Goal: Task Accomplishment & Management: Manage account settings

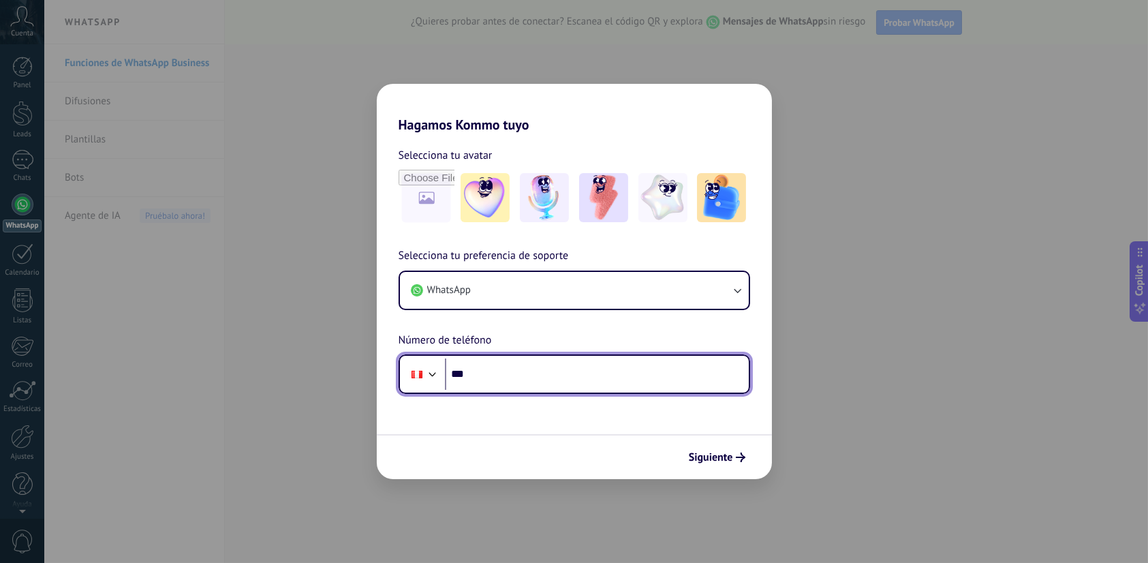
click at [520, 373] on input "***" at bounding box center [597, 373] width 304 height 31
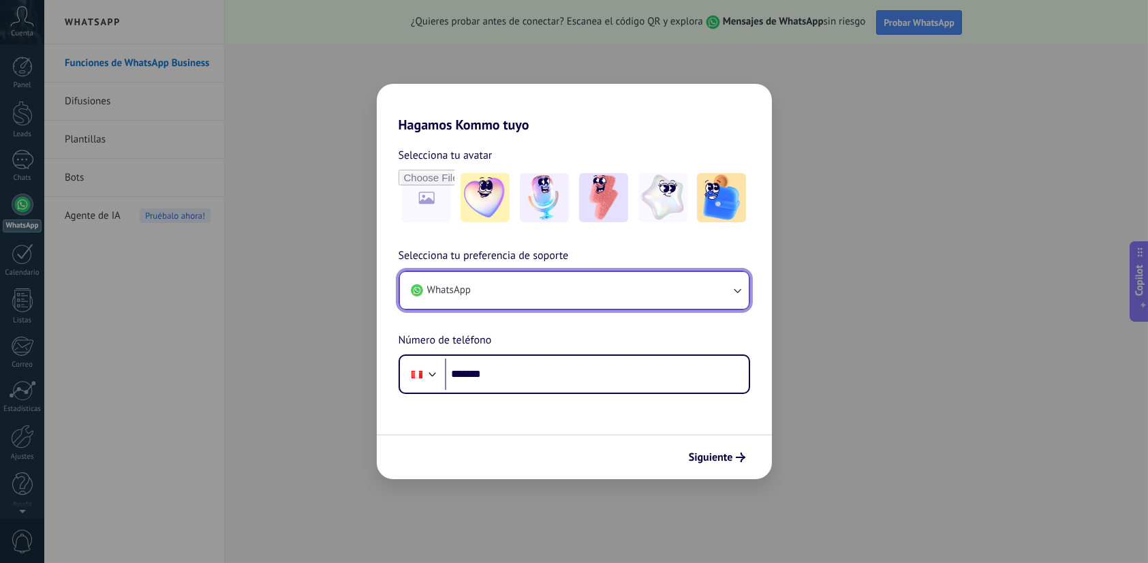
click at [740, 281] on button "WhatsApp" at bounding box center [574, 290] width 349 height 37
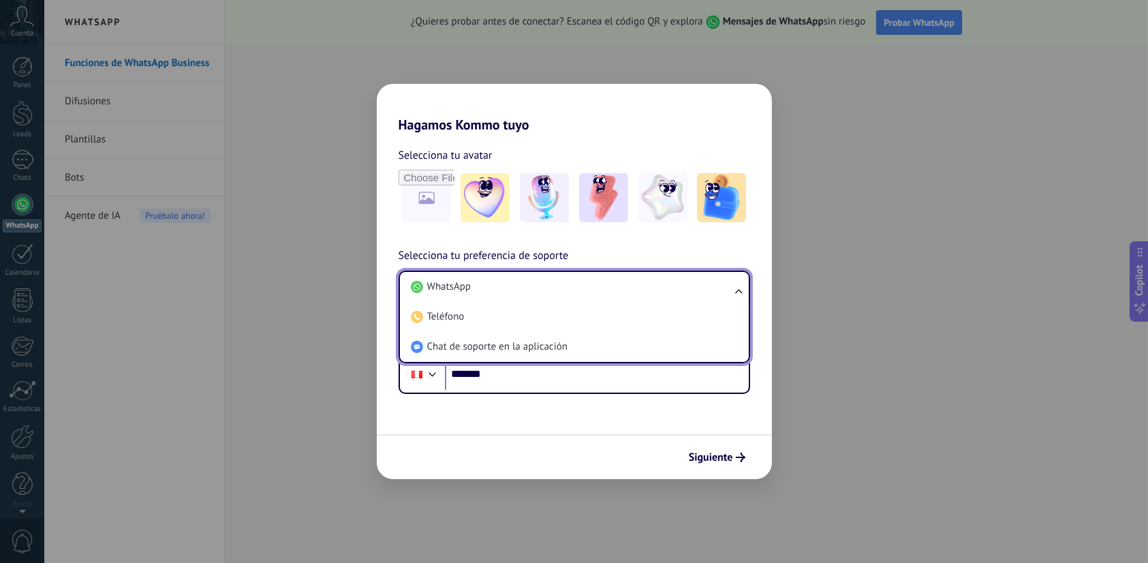
click at [847, 309] on div "Hagamos Kommo tuyo Selecciona tu avatar Selecciona tu preferencia de soporte Wh…" at bounding box center [574, 281] width 1148 height 563
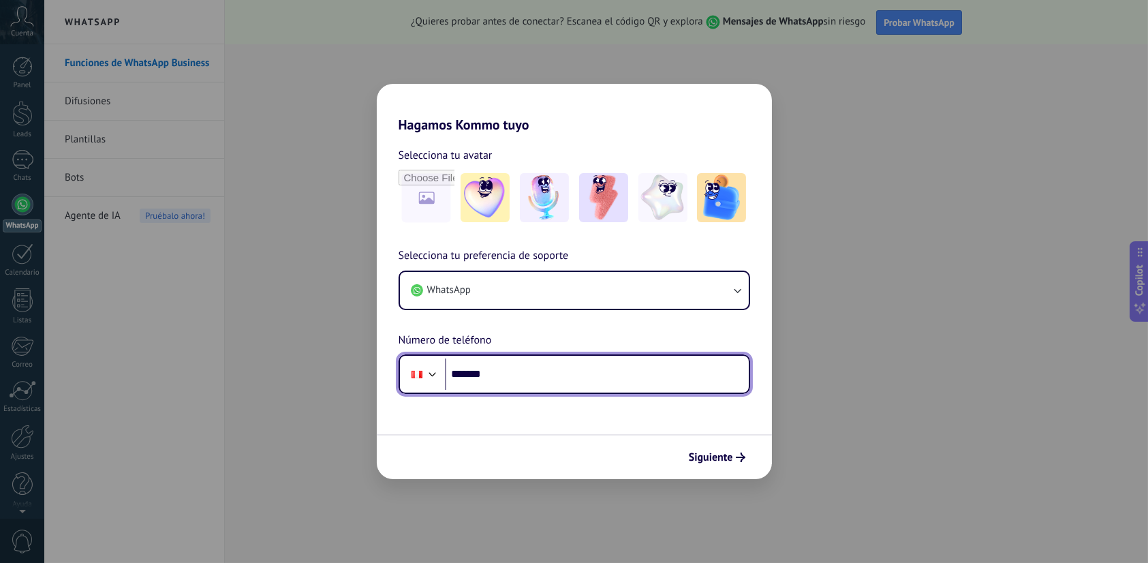
click at [559, 373] on input "*******" at bounding box center [597, 373] width 304 height 31
type input "**********"
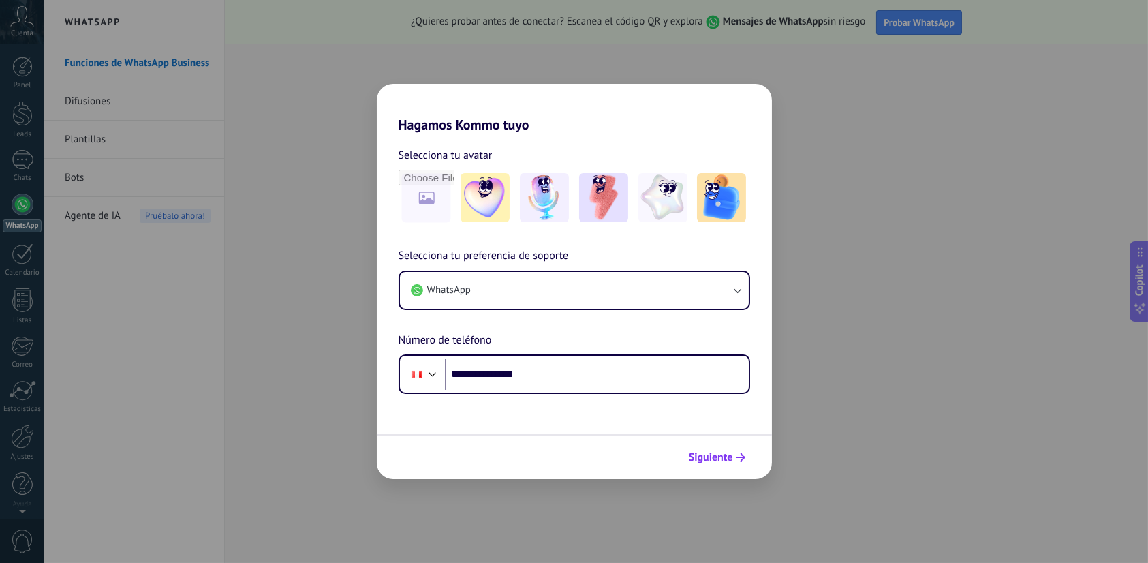
click at [719, 452] on span "Siguiente" at bounding box center [711, 457] width 44 height 10
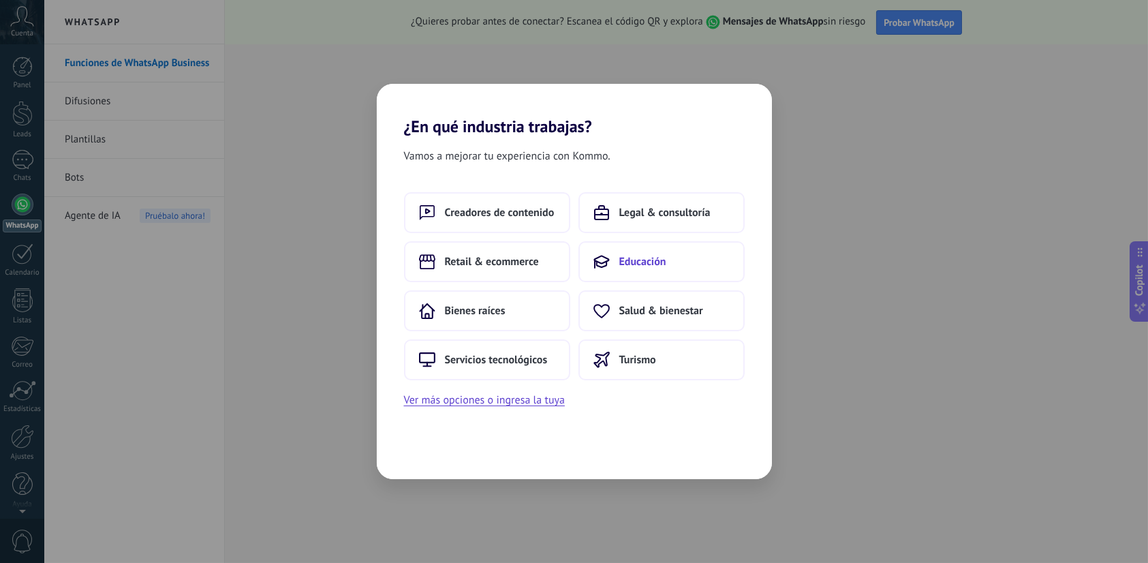
click at [650, 257] on span "Educación" at bounding box center [642, 262] width 47 height 14
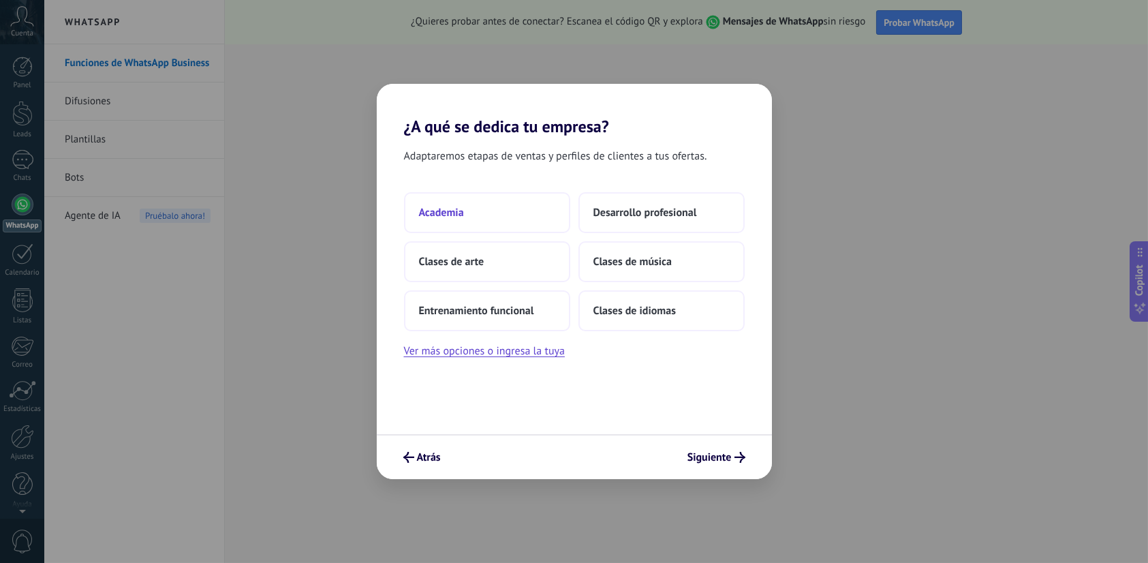
click at [511, 211] on button "Academia" at bounding box center [487, 212] width 166 height 41
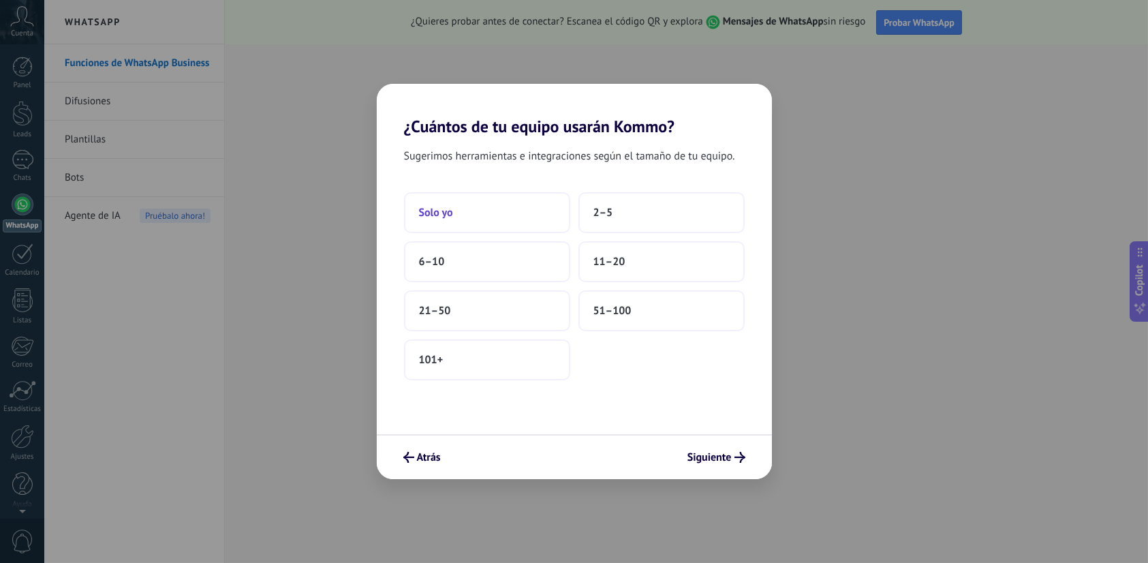
click at [497, 213] on button "Solo yo" at bounding box center [487, 212] width 166 height 41
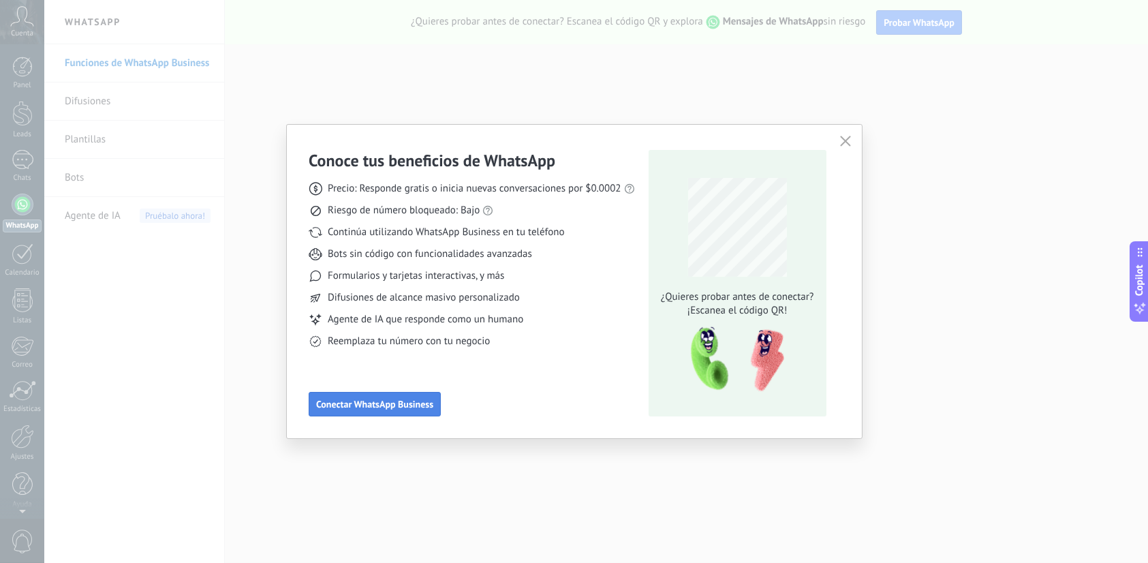
click at [392, 411] on button "Conectar WhatsApp Business" at bounding box center [375, 404] width 132 height 25
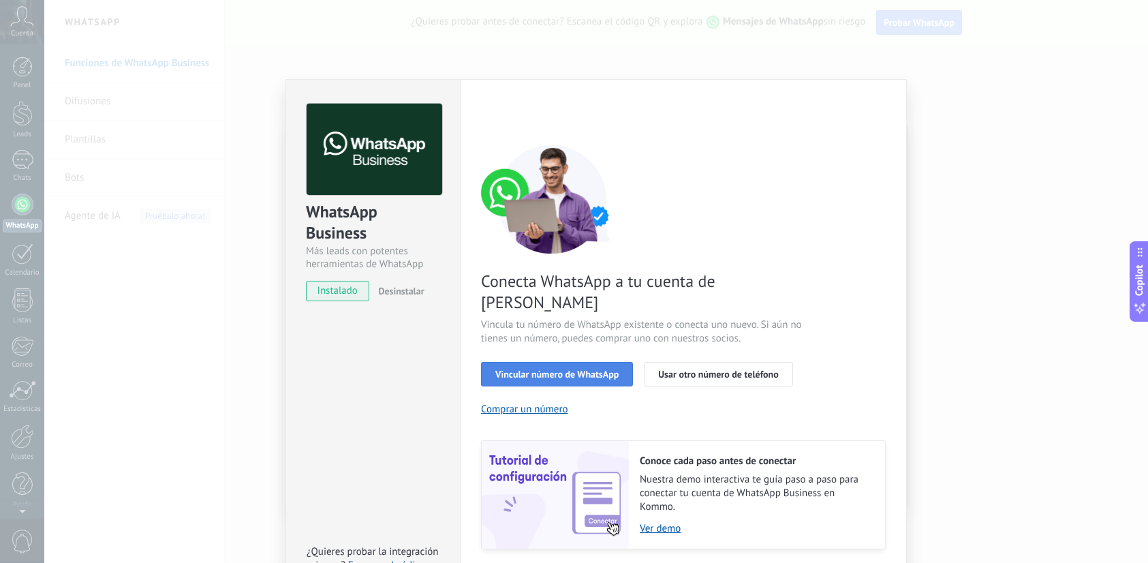
click at [565, 362] on button "Vincular número de WhatsApp" at bounding box center [557, 374] width 152 height 25
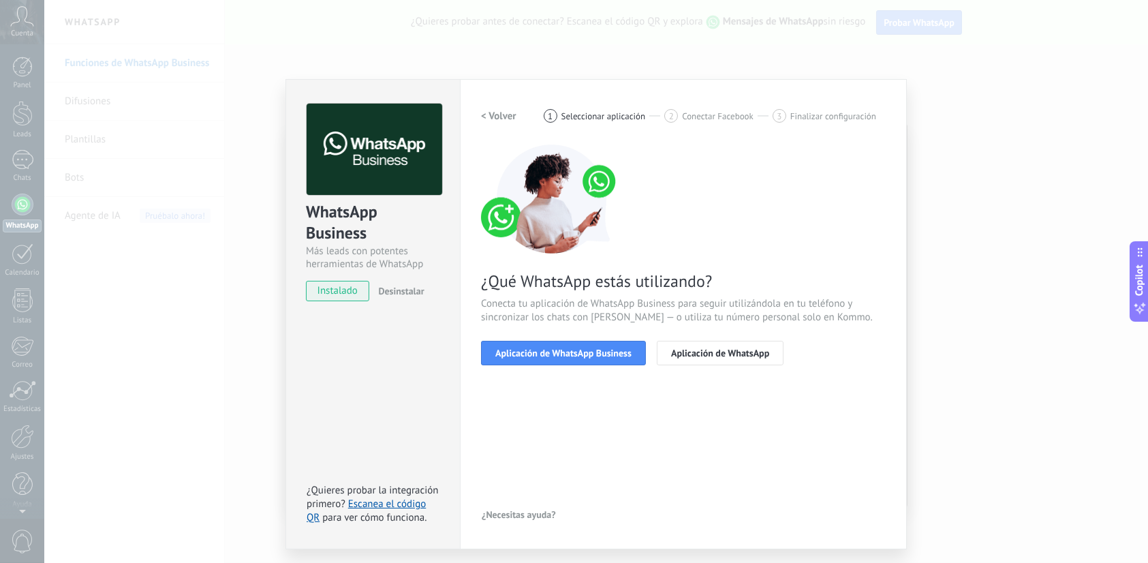
click at [565, 358] on button "Aplicación de WhatsApp Business" at bounding box center [563, 353] width 165 height 25
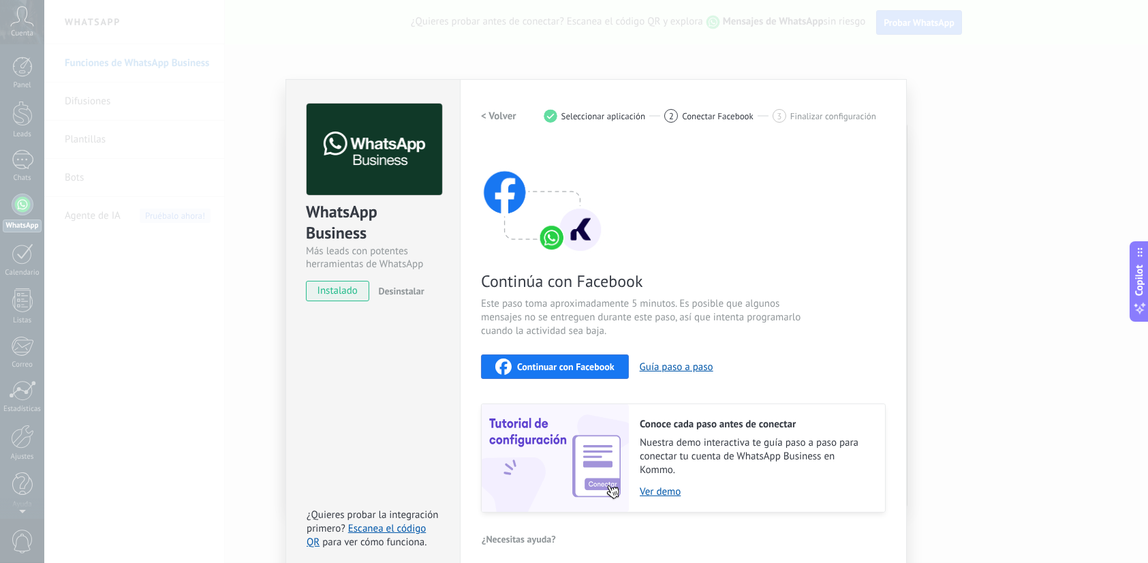
click at [491, 112] on h2 "< Volver" at bounding box center [498, 116] width 35 height 13
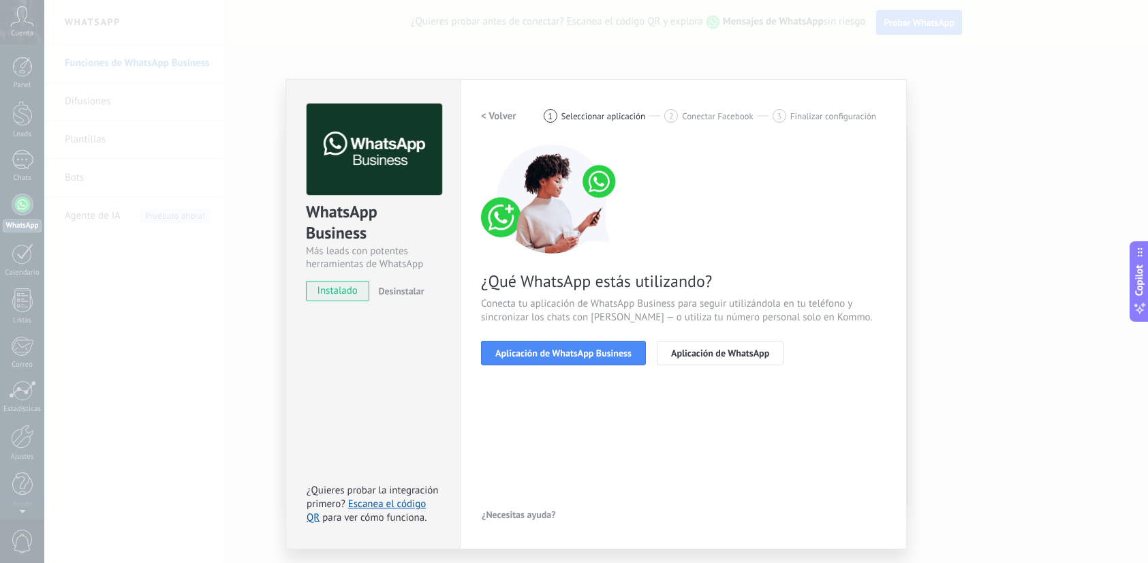
click at [491, 112] on h2 "< Volver" at bounding box center [498, 116] width 35 height 13
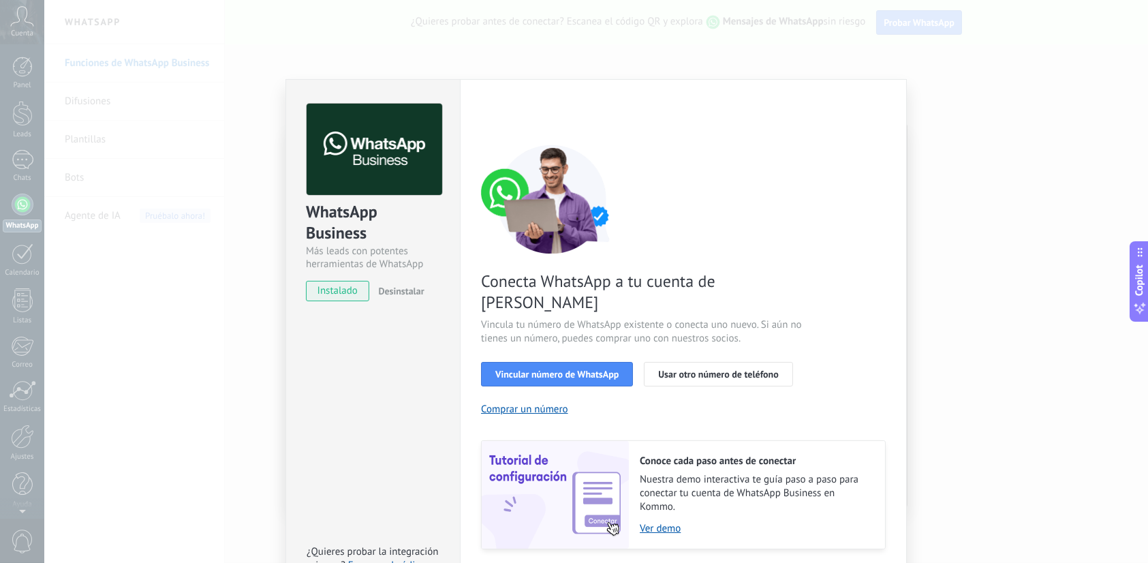
click at [491, 112] on div "< Volver 1 Seleccionar aplicación 2 Conectar Facebook 3 Finalizar configuración" at bounding box center [683, 116] width 405 height 25
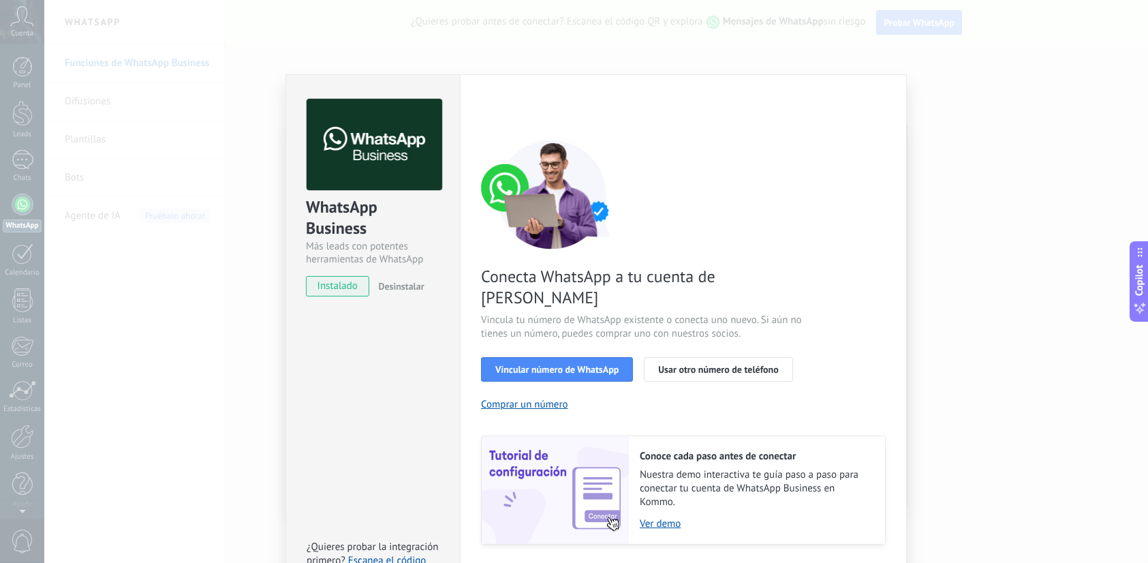
scroll to position [26, 0]
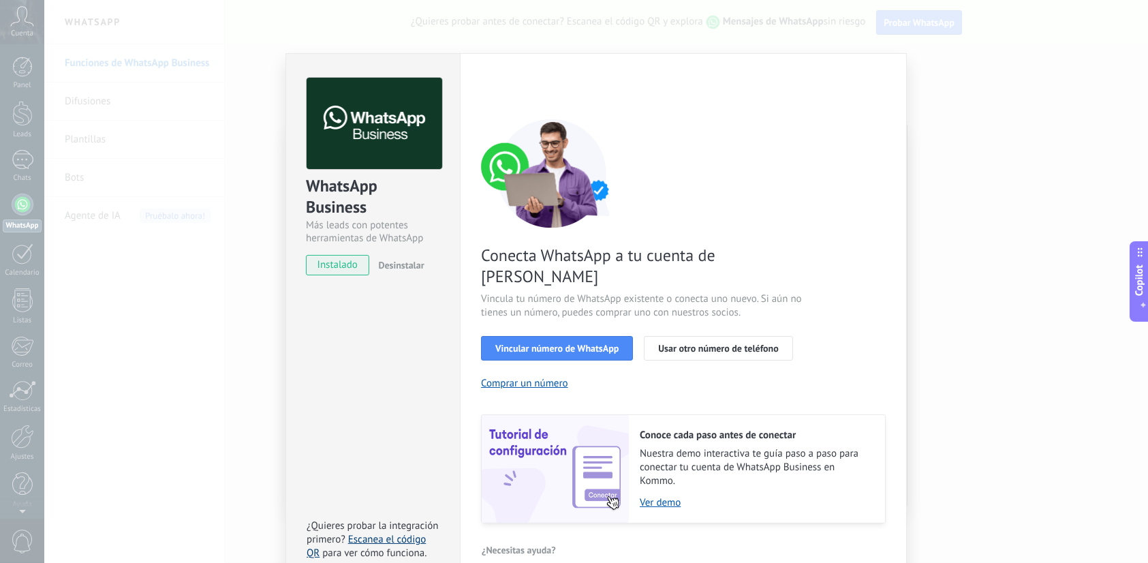
click at [394, 533] on link "Escanea el código QR" at bounding box center [366, 546] width 119 height 27
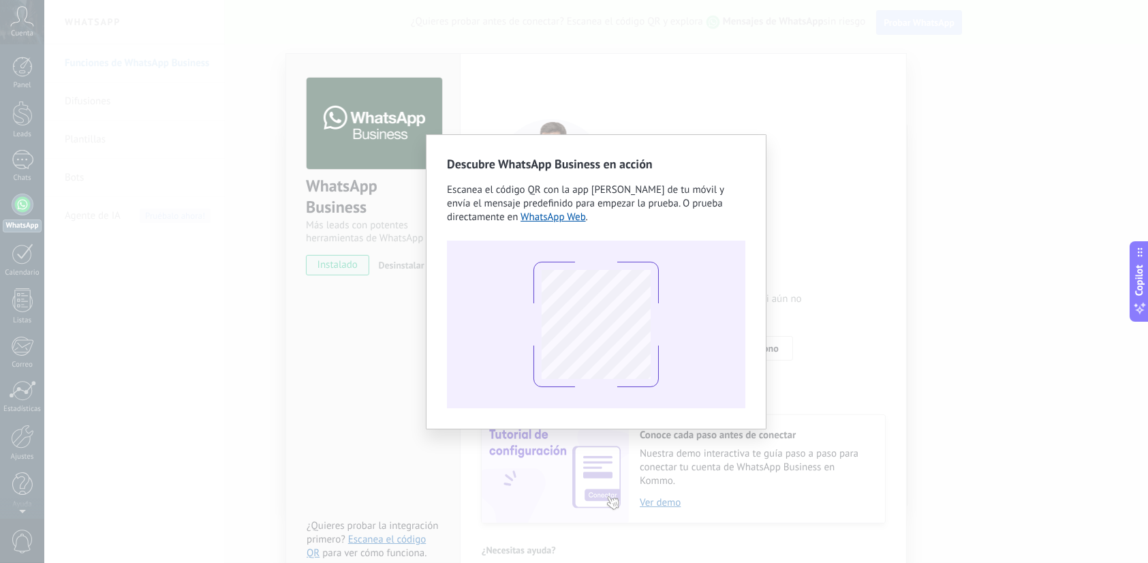
click at [841, 183] on div "Descubre WhatsApp Business en acción Escanea el código QR con la app [PERSON_NA…" at bounding box center [596, 281] width 1104 height 563
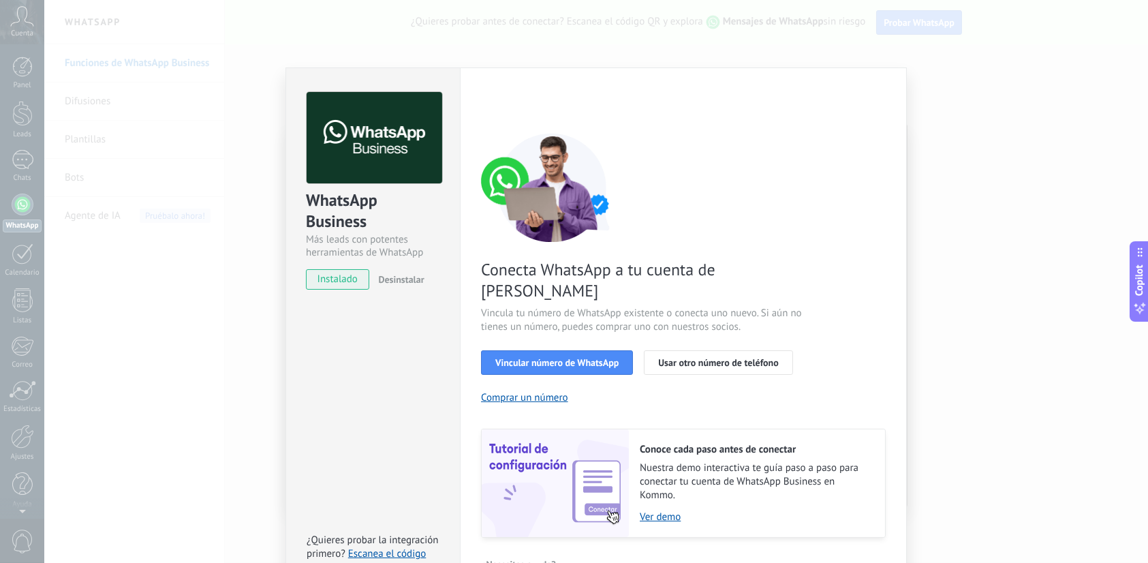
scroll to position [0, 0]
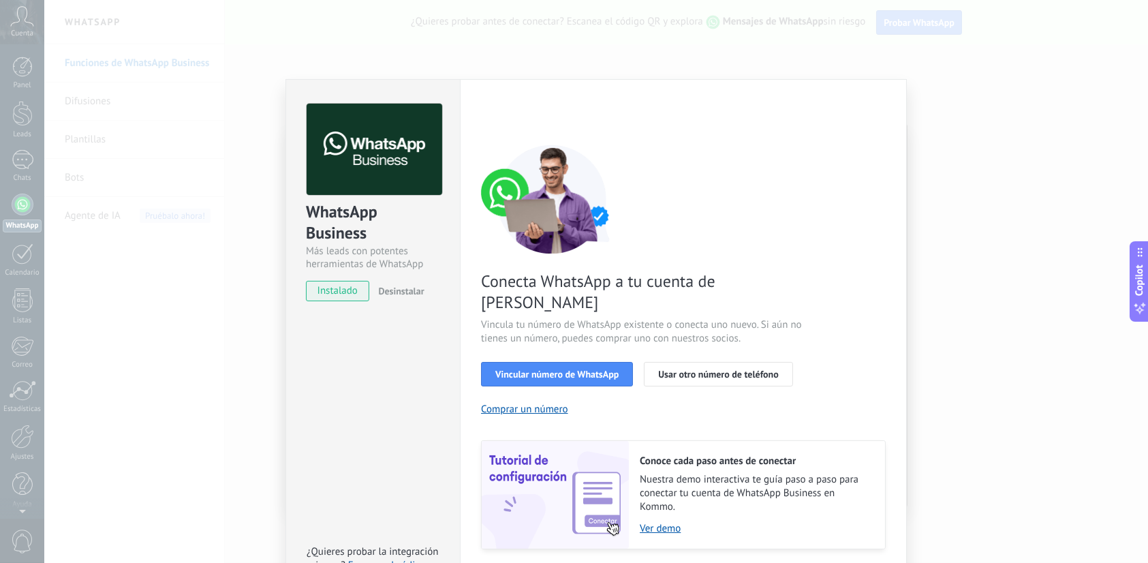
click at [980, 49] on div "WhatsApp Business Más leads con potentes herramientas de WhatsApp instalado Des…" at bounding box center [596, 281] width 1104 height 563
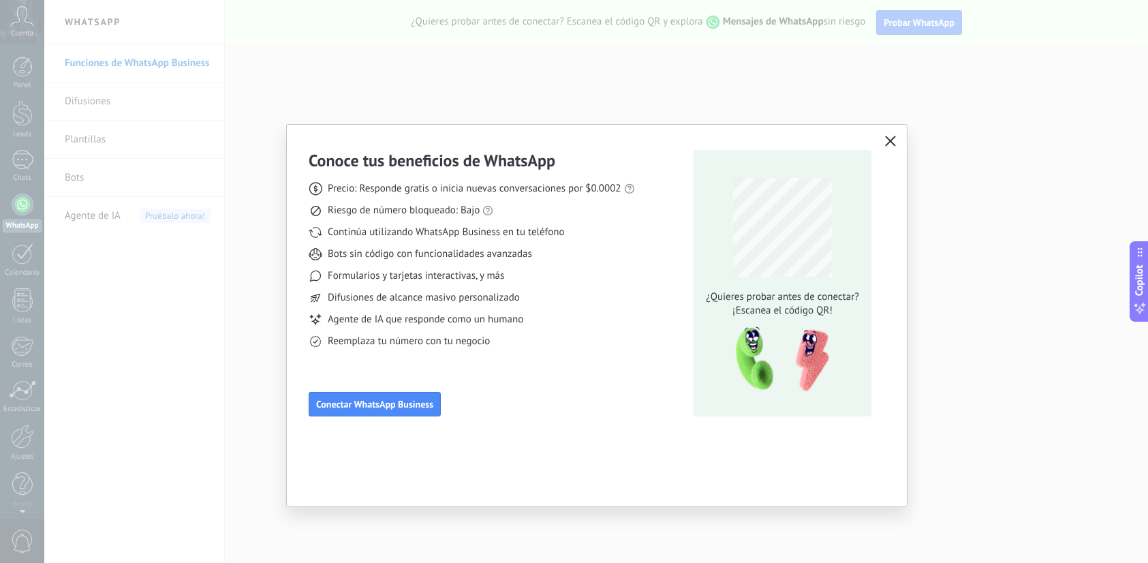
click at [896, 146] on button "button" at bounding box center [890, 141] width 18 height 19
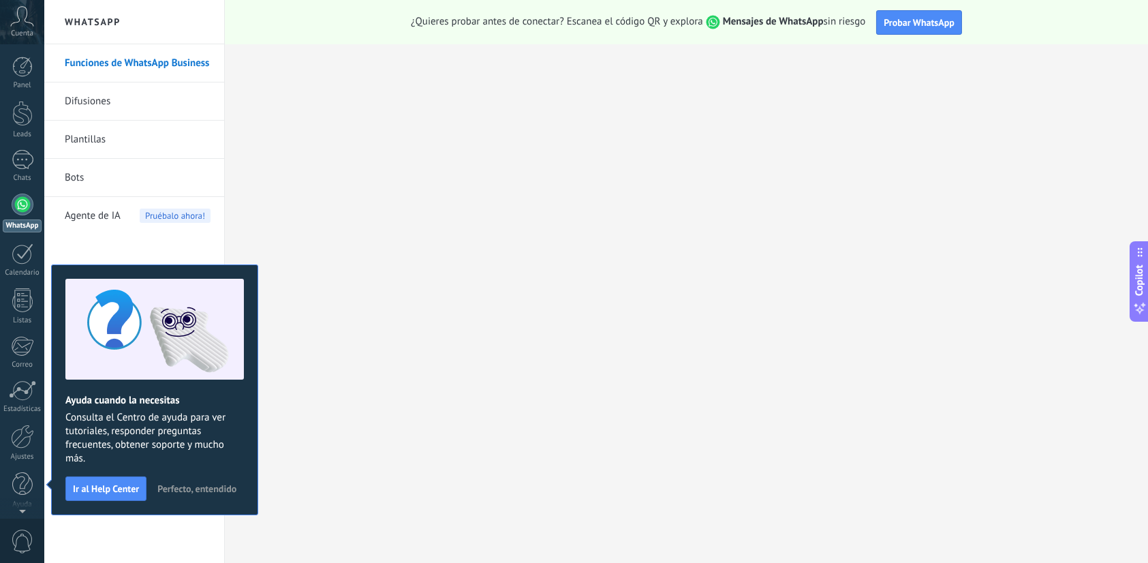
click at [14, 20] on icon at bounding box center [22, 16] width 24 height 20
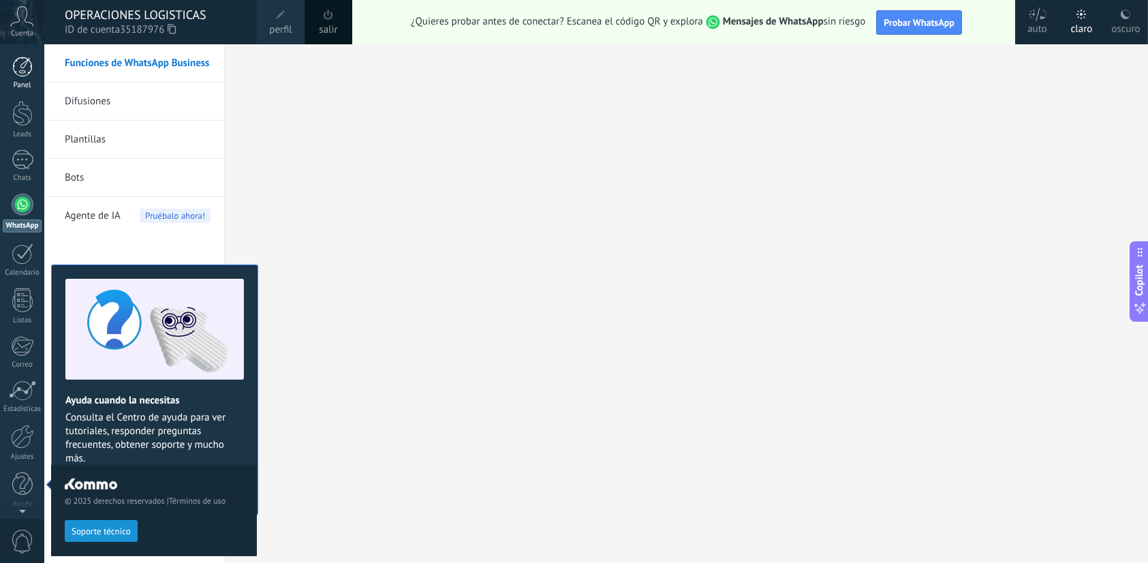
click at [16, 67] on div at bounding box center [22, 67] width 20 height 20
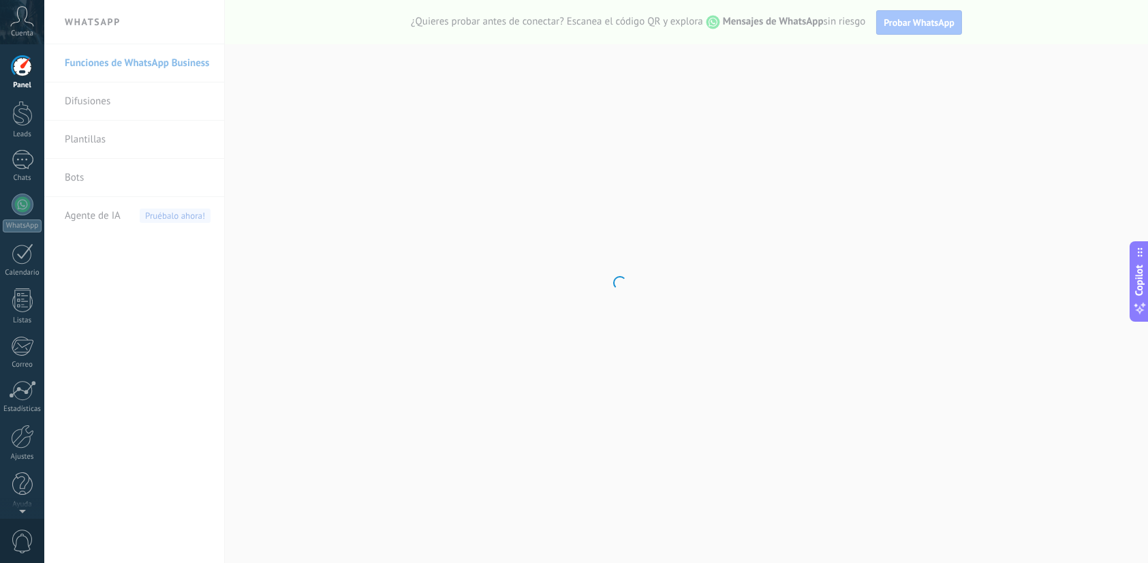
click at [29, 19] on icon at bounding box center [22, 16] width 24 height 20
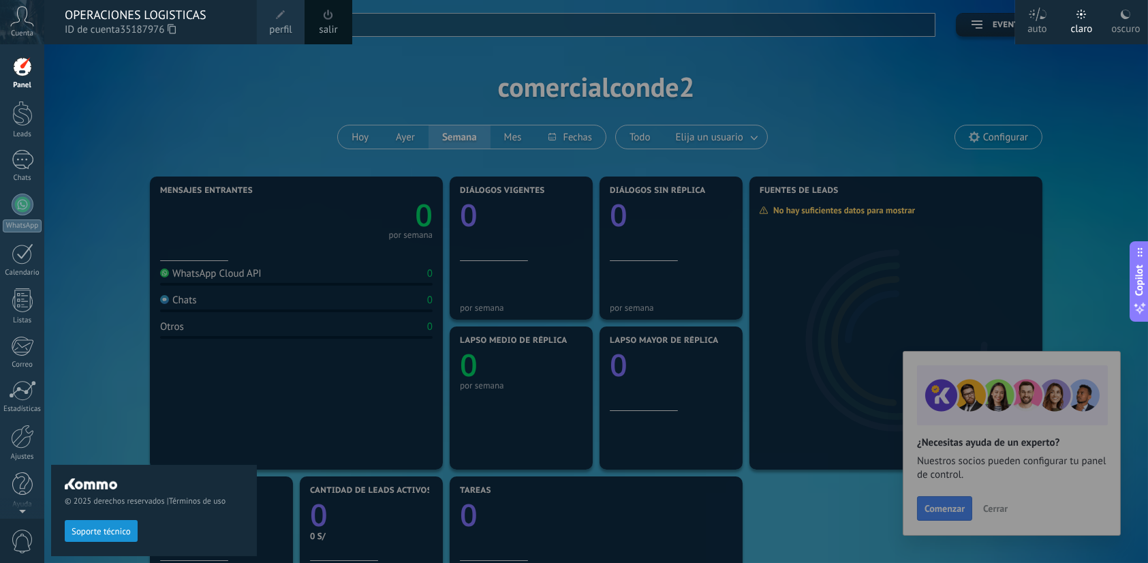
click at [155, 37] on div "OPERACIONES LOGISTICAS ID de cuenta 35187976" at bounding box center [150, 22] width 213 height 44
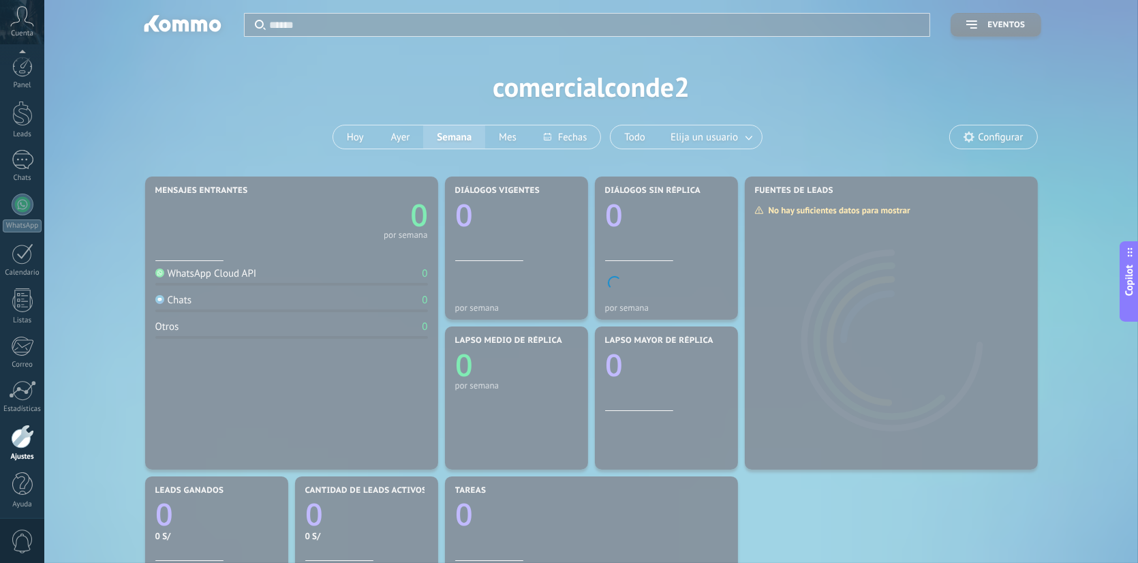
scroll to position [3, 0]
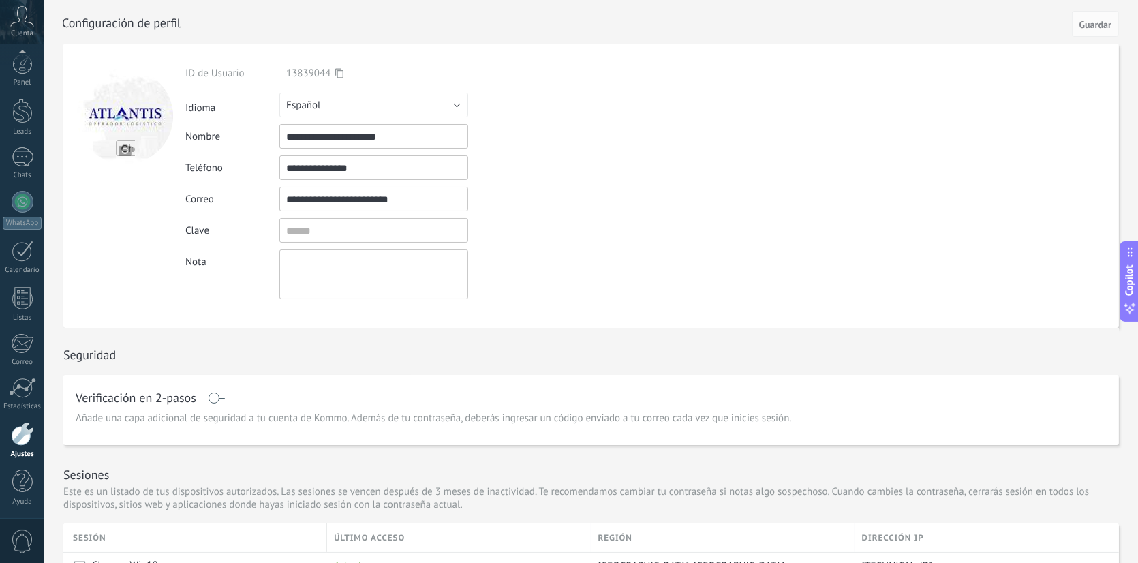
click at [386, 174] on input "**********" at bounding box center [373, 167] width 189 height 25
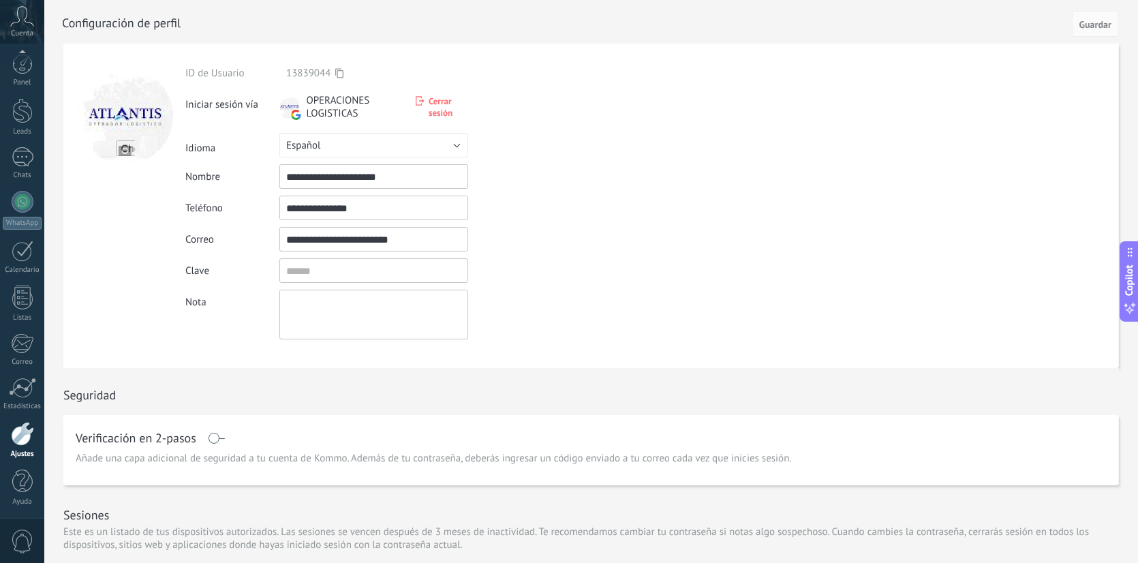
drag, startPoint x: 373, startPoint y: 205, endPoint x: 283, endPoint y: 219, distance: 91.0
click at [283, 219] on input "**********" at bounding box center [373, 207] width 189 height 25
click at [1084, 20] on span "Guardar" at bounding box center [1095, 25] width 32 height 10
drag, startPoint x: 436, startPoint y: 107, endPoint x: 436, endPoint y: 121, distance: 14.3
click at [436, 121] on div "OPERACIONES LOGISTICAS Cerrar sesión" at bounding box center [373, 109] width 189 height 31
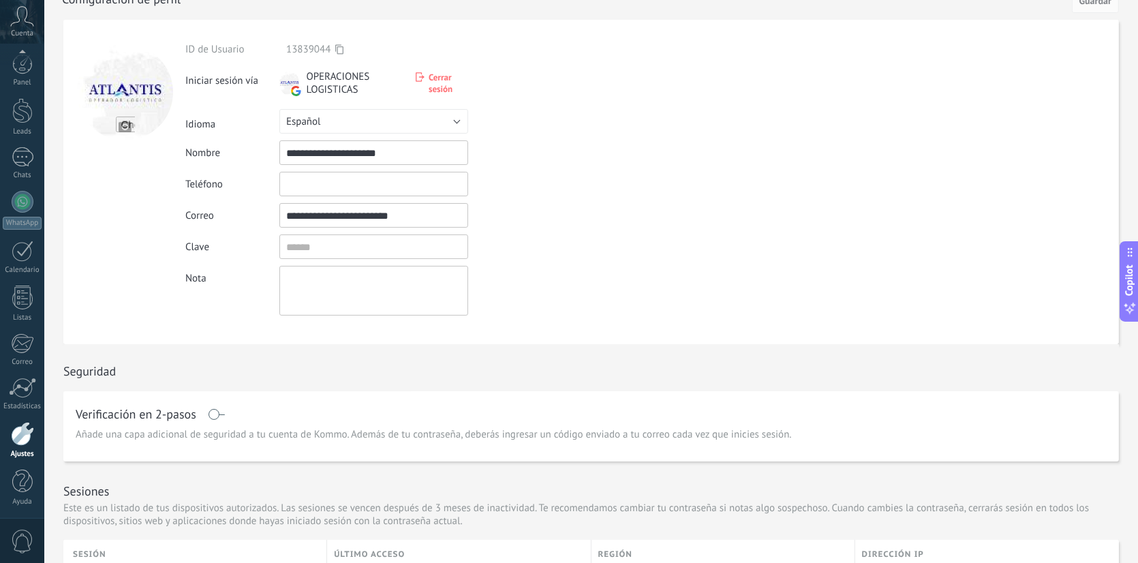
scroll to position [0, 0]
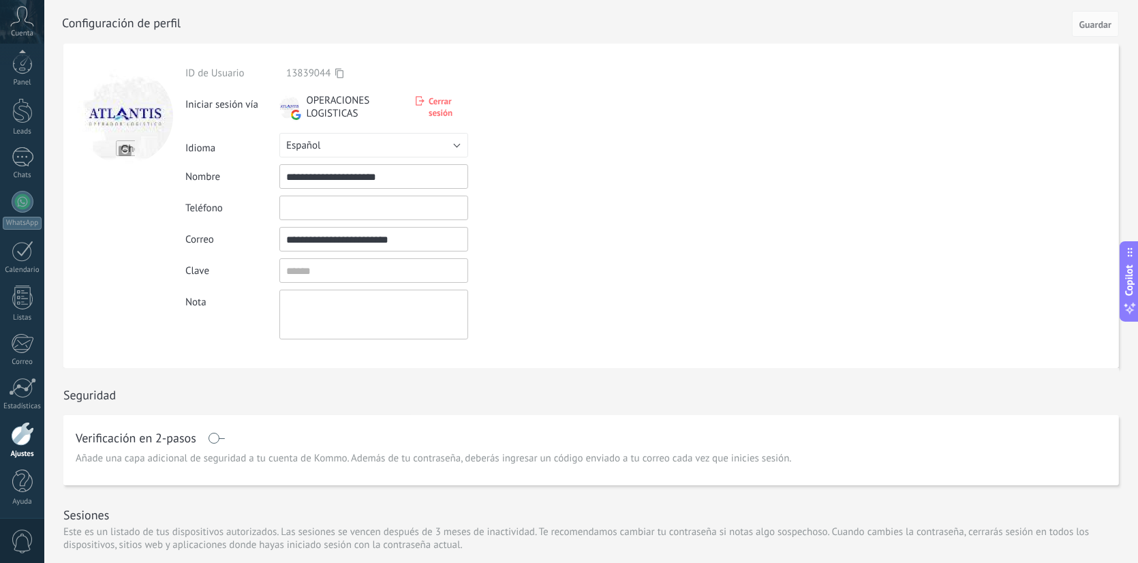
click at [434, 103] on span "Cerrar sesión" at bounding box center [448, 106] width 40 height 23
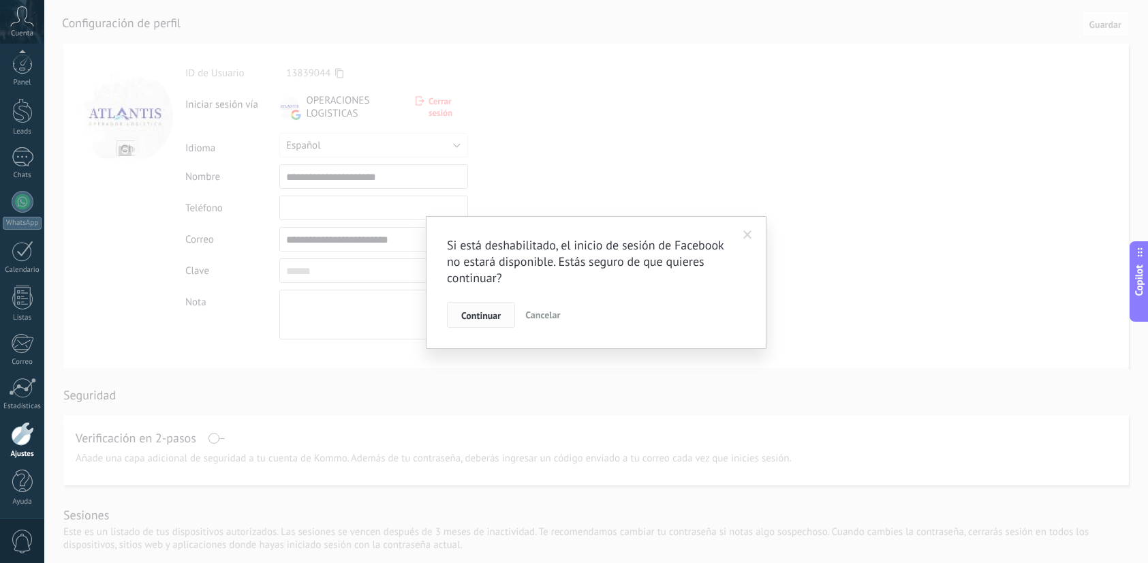
click at [499, 317] on span "Continuar" at bounding box center [481, 316] width 40 height 10
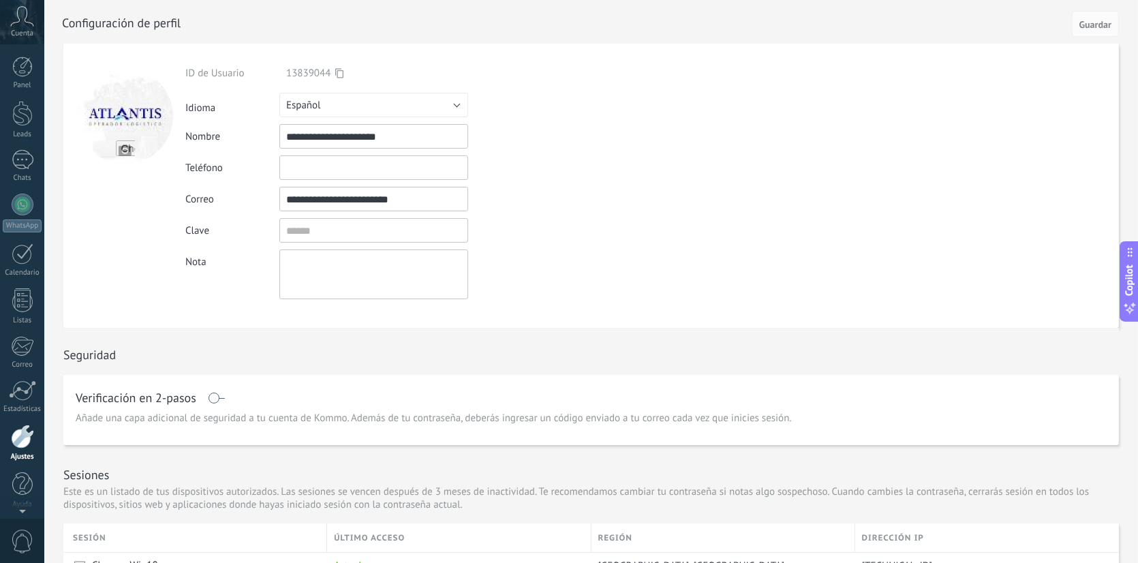
click at [10, 12] on div "Cuenta" at bounding box center [22, 22] width 44 height 44
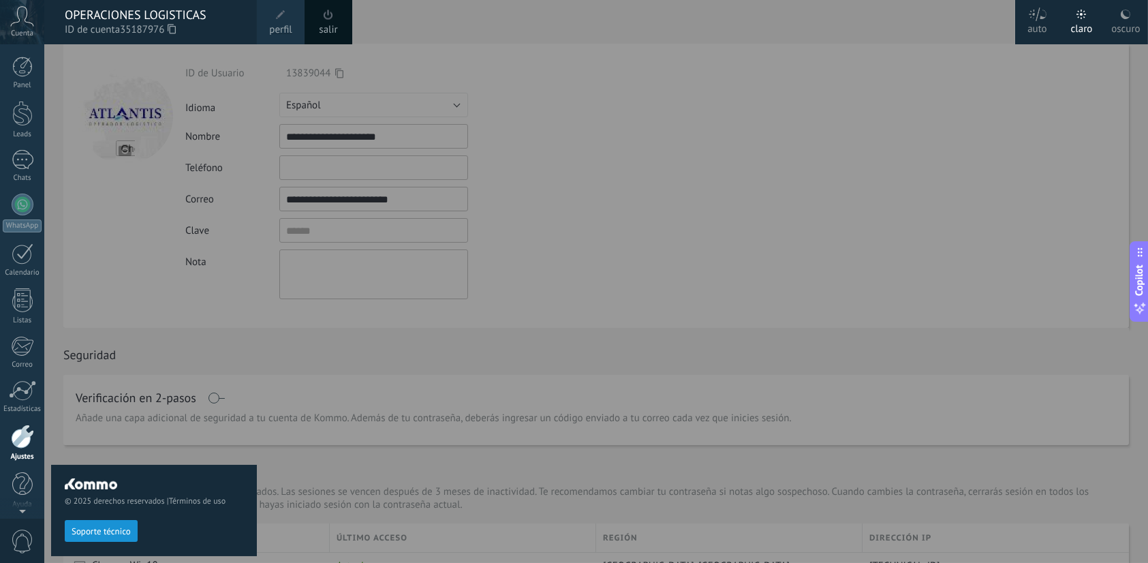
click at [330, 18] on span at bounding box center [329, 15] width 10 height 10
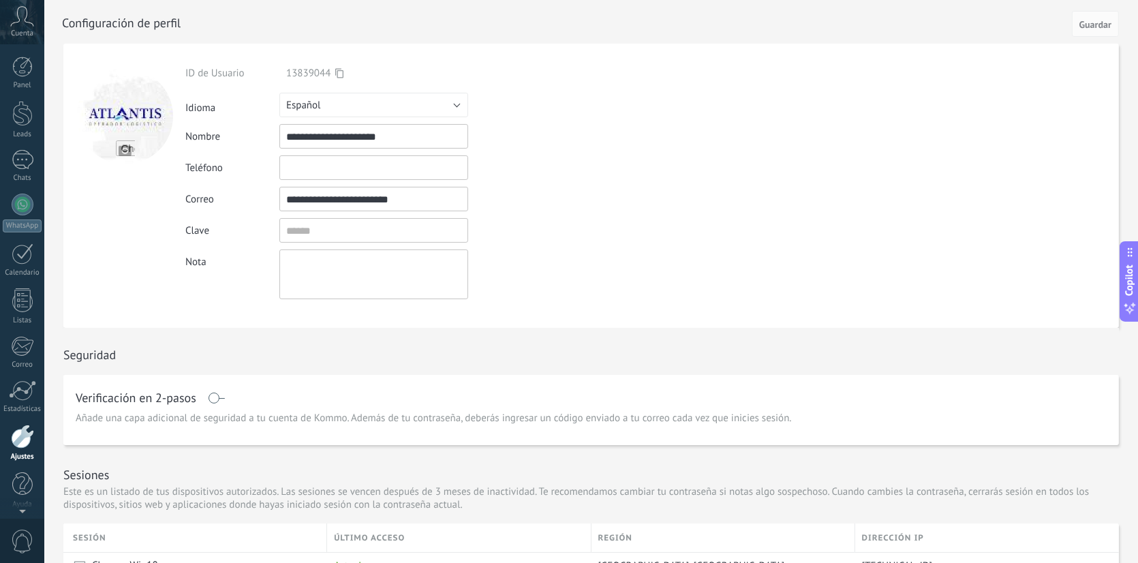
scroll to position [3, 0]
